Goal: Find contact information

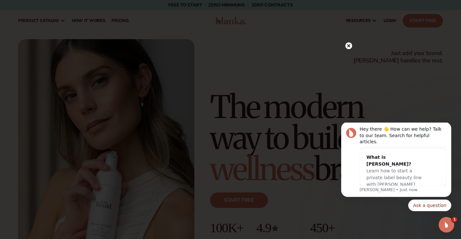
click at [348, 43] on circle at bounding box center [348, 45] width 7 height 7
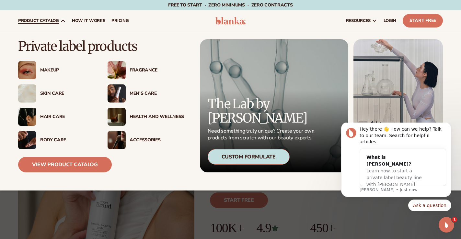
click at [47, 92] on div "Skin Care" at bounding box center [67, 94] width 54 height 6
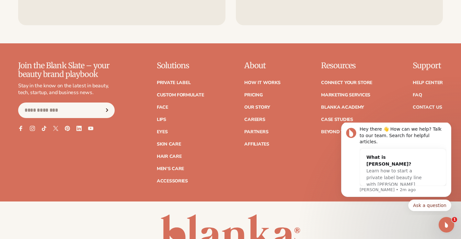
scroll to position [1122, 0]
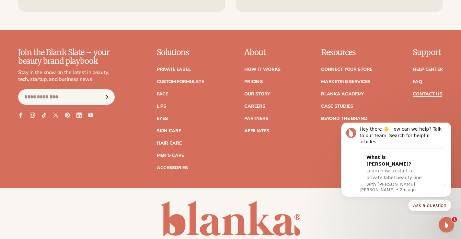
click at [428, 96] on link "Contact Us" at bounding box center [426, 94] width 29 height 5
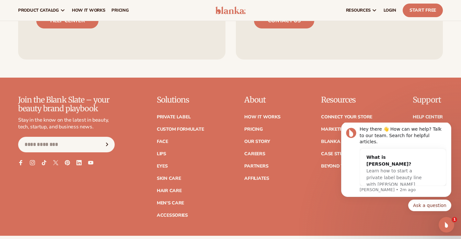
scroll to position [421, 0]
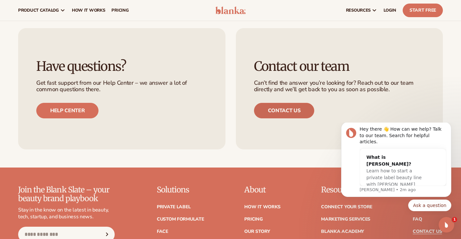
click at [276, 113] on link "Contact us" at bounding box center [284, 111] width 61 height 16
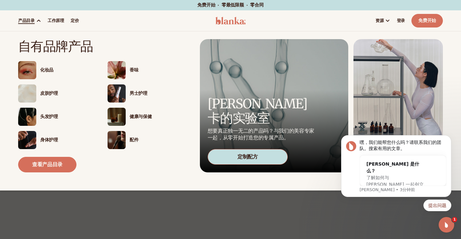
click at [26, 19] on font "产品目录" at bounding box center [26, 21] width 17 height 6
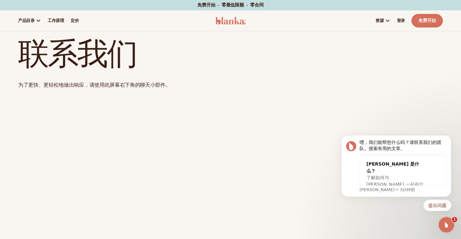
click at [220, 21] on img at bounding box center [230, 21] width 30 height 8
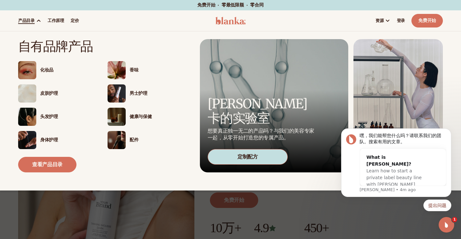
click at [28, 20] on font "产品目录" at bounding box center [26, 21] width 17 height 6
click at [25, 17] on link "产品目录" at bounding box center [29, 20] width 29 height 21
